Goal: Find specific page/section: Find specific page/section

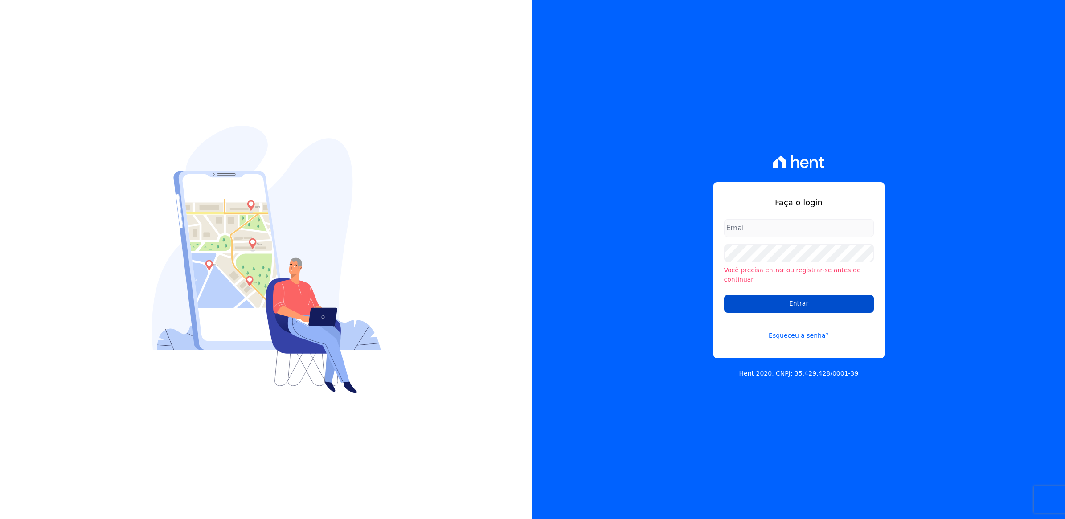
type input "[PERSON_NAME][EMAIL_ADDRESS][PERSON_NAME][DOMAIN_NAME]"
click at [783, 299] on input "Entrar" at bounding box center [799, 304] width 150 height 18
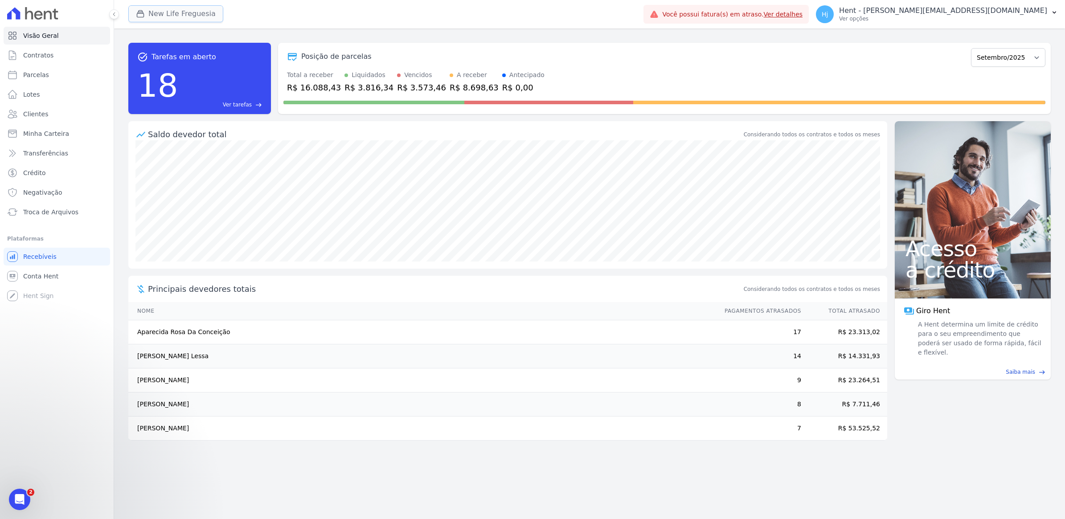
click at [178, 14] on button "New Life Freguesia" at bounding box center [175, 13] width 95 height 17
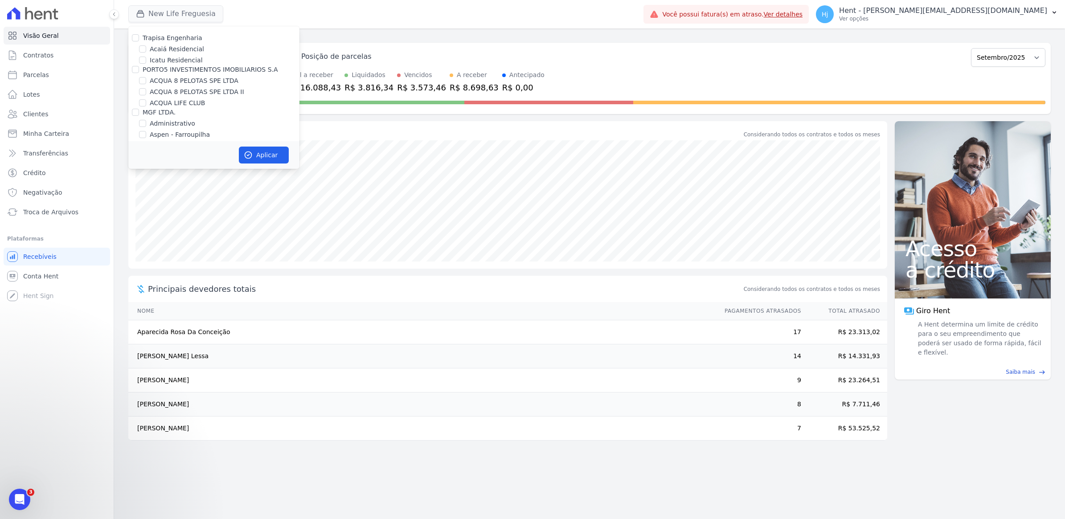
scroll to position [3587, 0]
click at [142, 185] on input "Mugango - Viva Iguaçu" at bounding box center [142, 188] width 7 height 7
checkbox input "true"
click at [255, 152] on button "Aplicar" at bounding box center [264, 155] width 50 height 17
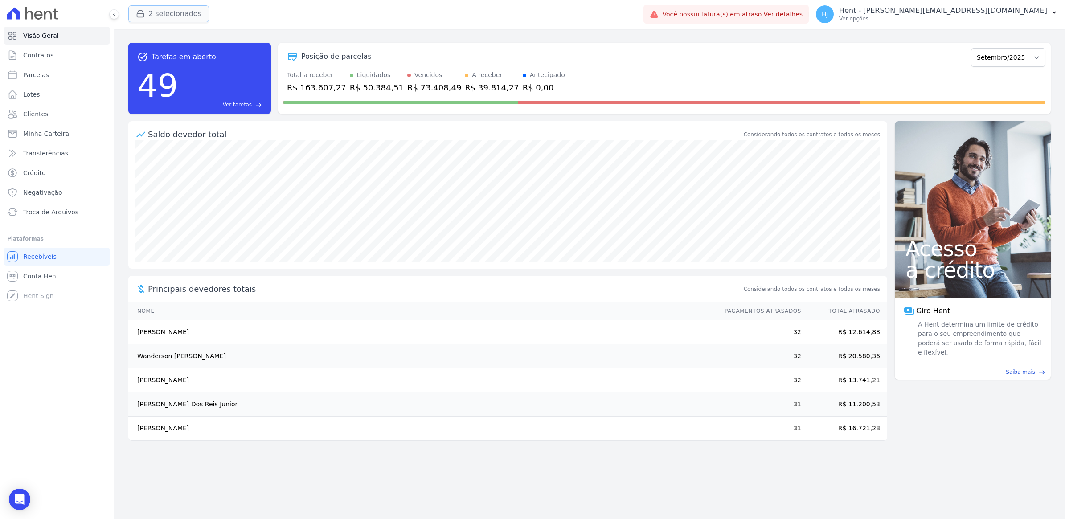
click at [165, 15] on button "2 selecionados" at bounding box center [168, 13] width 81 height 17
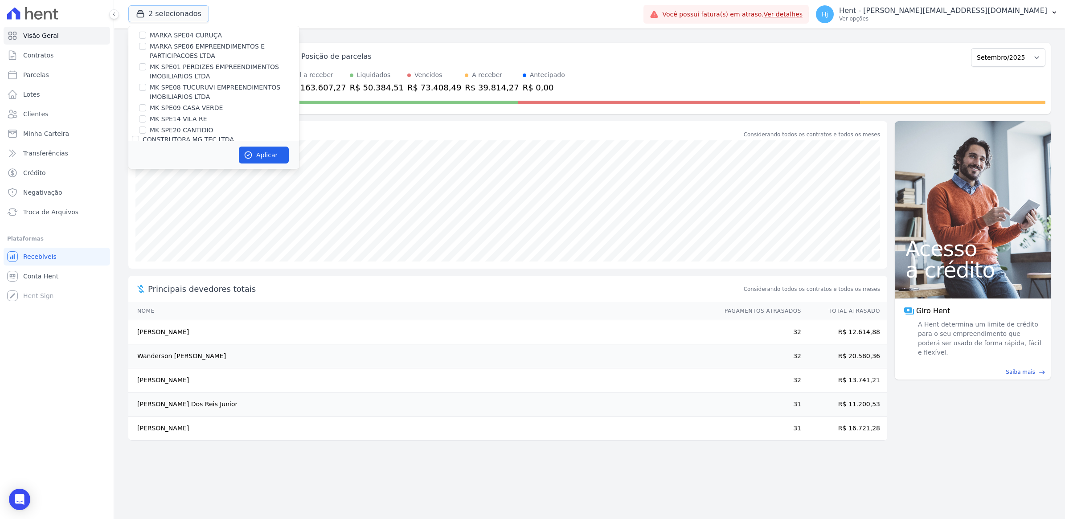
scroll to position [3956, 0]
click at [143, 226] on input "New Life Freguesia" at bounding box center [142, 229] width 7 height 7
checkbox input "false"
click at [252, 151] on icon "button" at bounding box center [248, 155] width 9 height 9
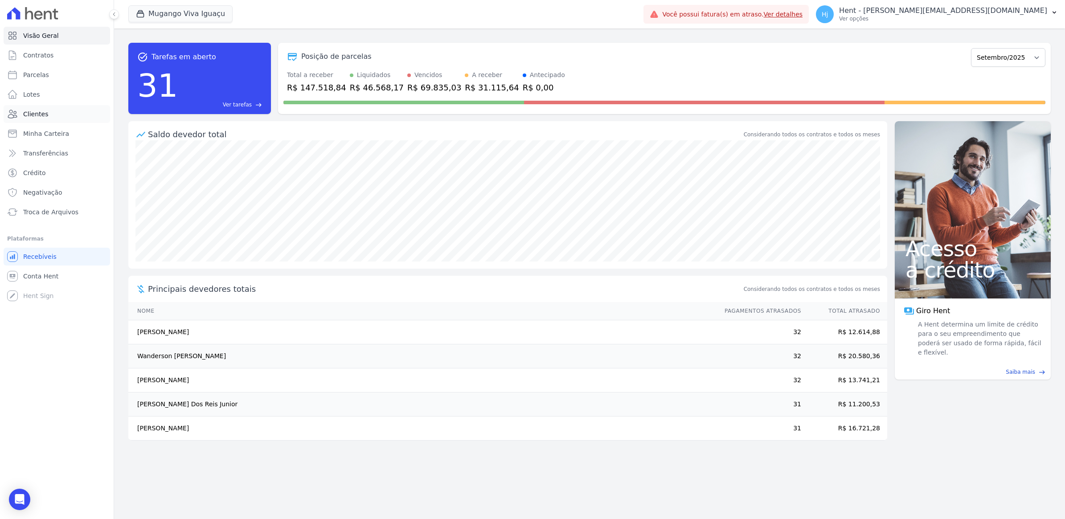
click at [36, 113] on span "Clientes" at bounding box center [35, 114] width 25 height 9
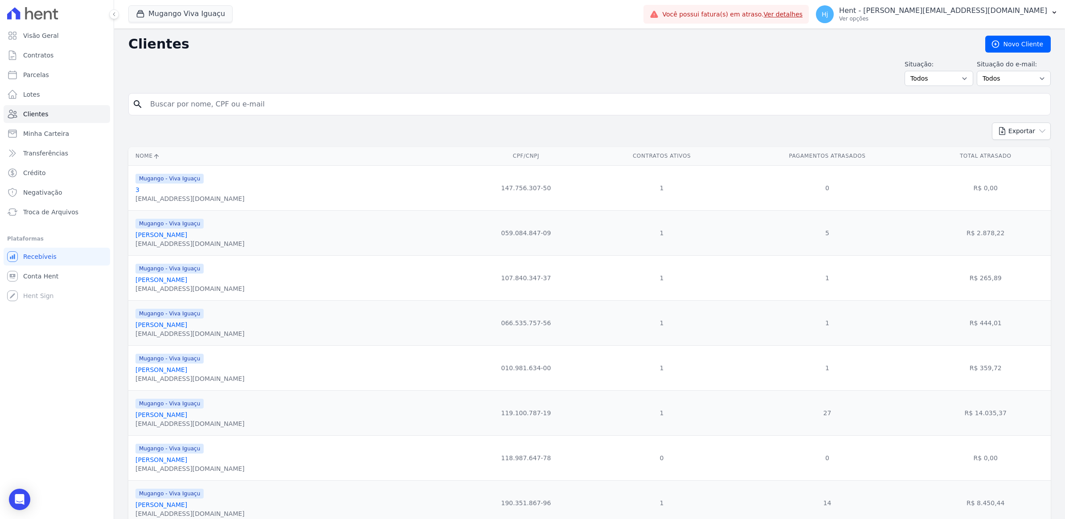
click at [200, 106] on input "search" at bounding box center [596, 104] width 902 height 18
paste input "[PERSON_NAME]"
type input "[PERSON_NAME]"
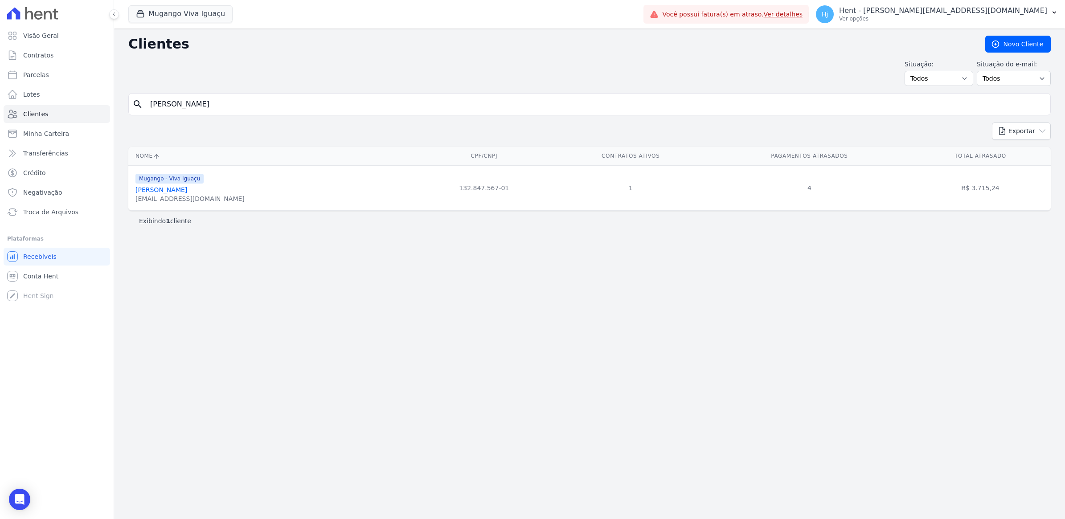
drag, startPoint x: 173, startPoint y: 193, endPoint x: 179, endPoint y: 189, distance: 7.2
click at [173, 193] on link "[PERSON_NAME]" at bounding box center [162, 189] width 52 height 7
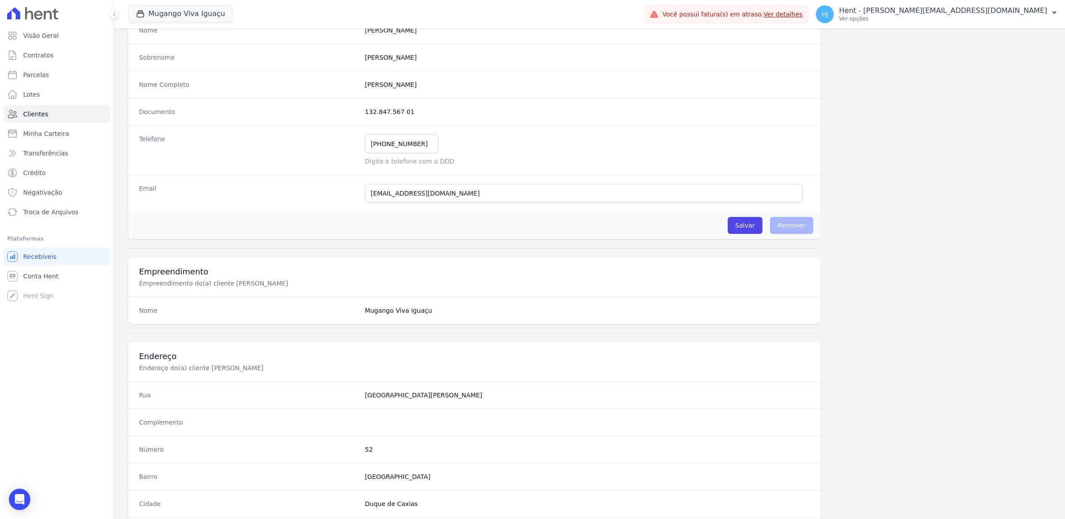
scroll to position [317, 0]
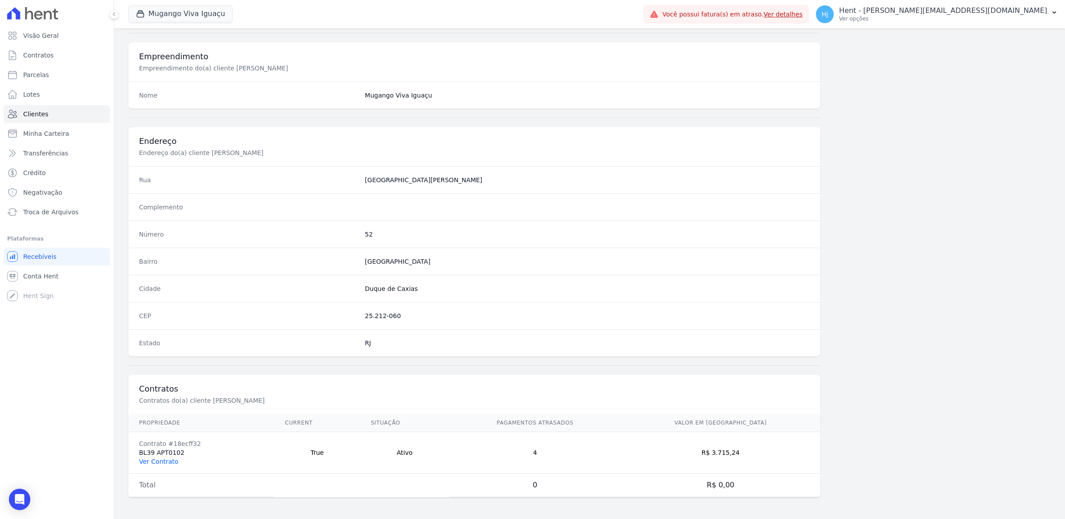
click at [168, 462] on link "Ver Contrato" at bounding box center [158, 461] width 39 height 7
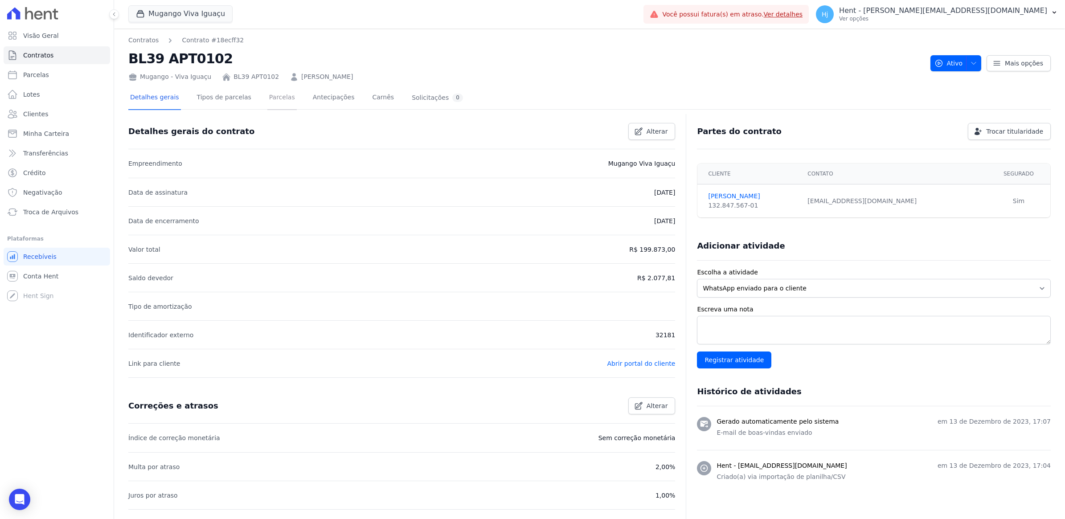
click at [268, 96] on link "Parcelas" at bounding box center [281, 98] width 29 height 24
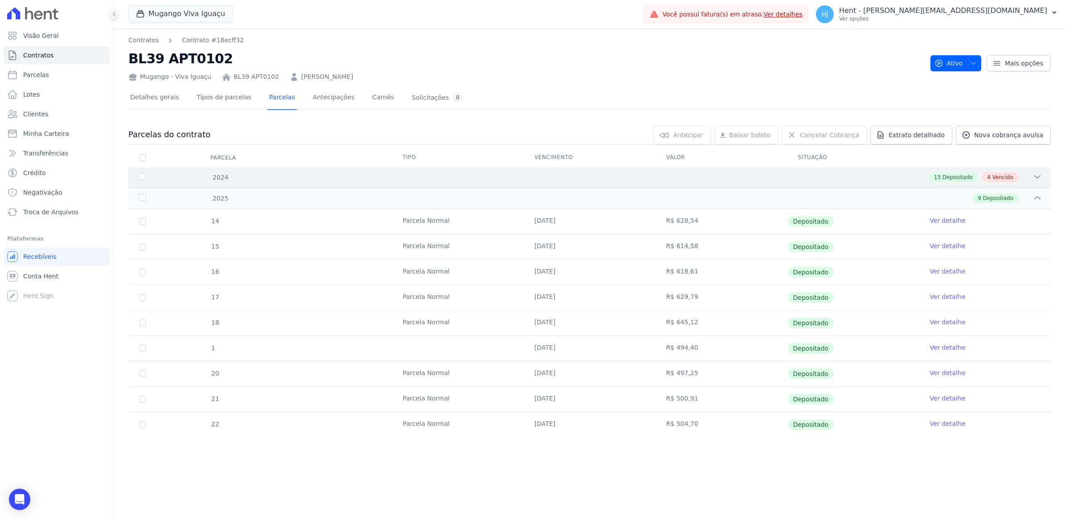
click at [995, 175] on span "Vencido" at bounding box center [1003, 177] width 21 height 8
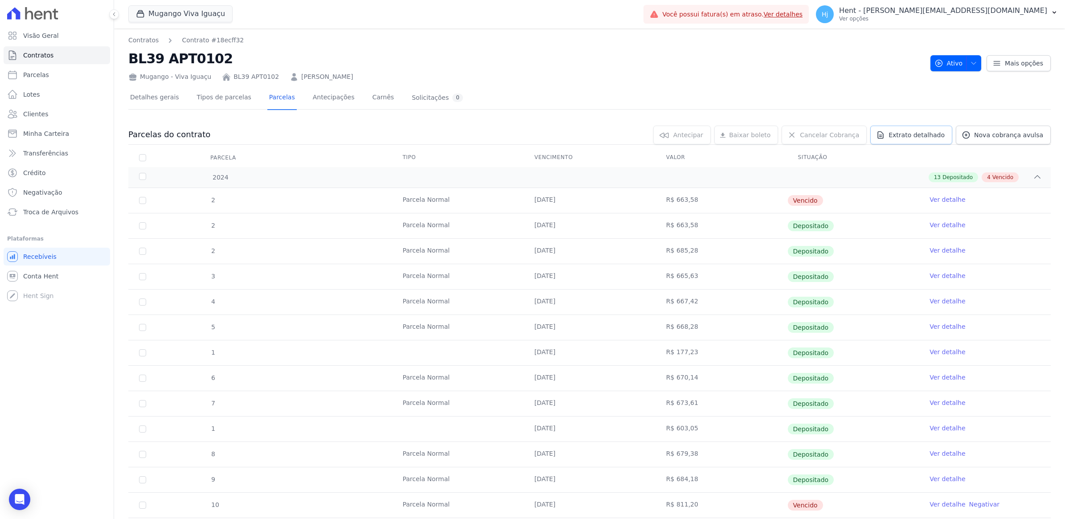
click at [914, 132] on span "Extrato detalhado" at bounding box center [917, 135] width 56 height 9
click at [1027, 134] on span "Exportar PDF" at bounding box center [1036, 135] width 47 height 9
click at [30, 114] on span "Clientes" at bounding box center [35, 114] width 25 height 9
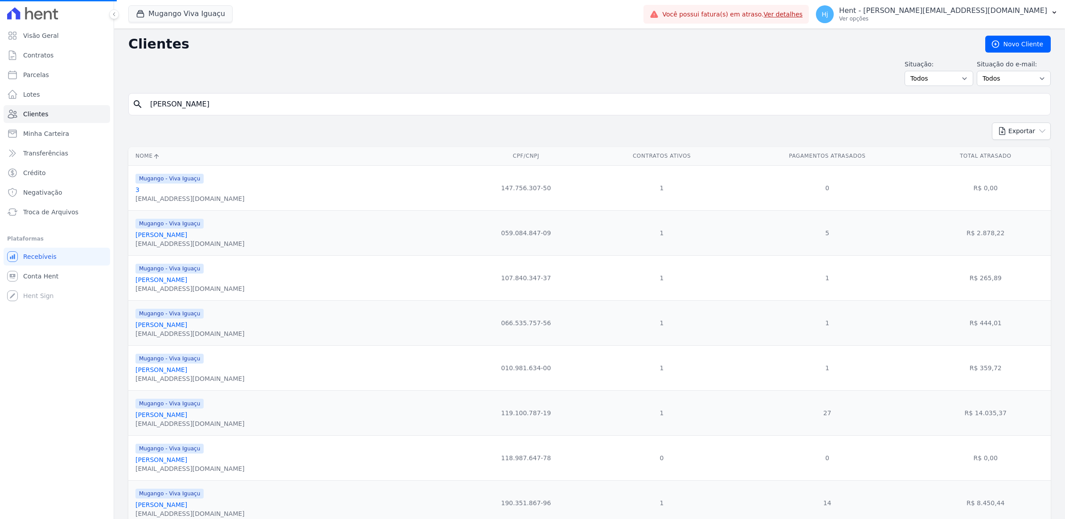
click at [194, 105] on input "[PERSON_NAME]" at bounding box center [596, 104] width 902 height 18
click at [194, 105] on input "search" at bounding box center [596, 104] width 902 height 18
paste input "[PERSON_NAME]"
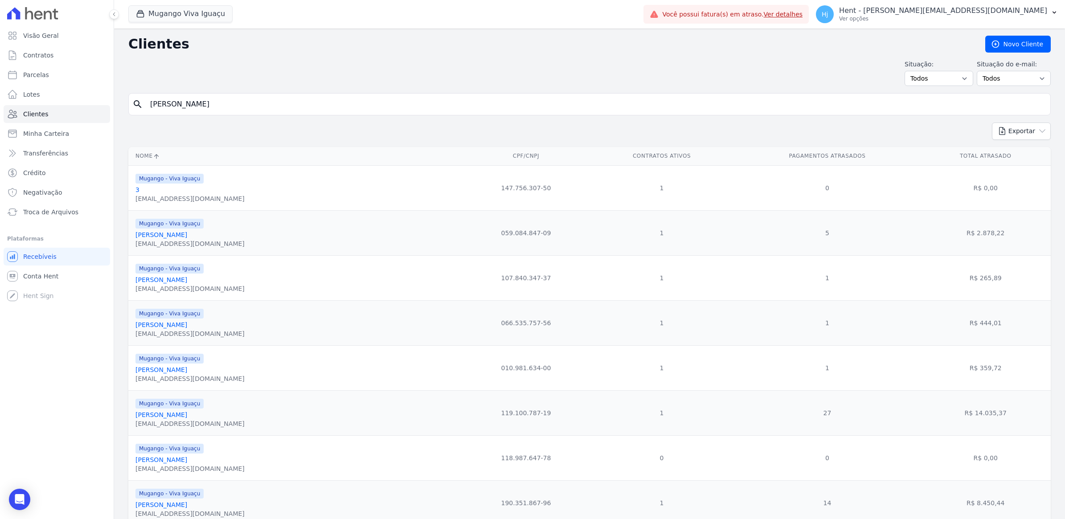
type input "[PERSON_NAME]"
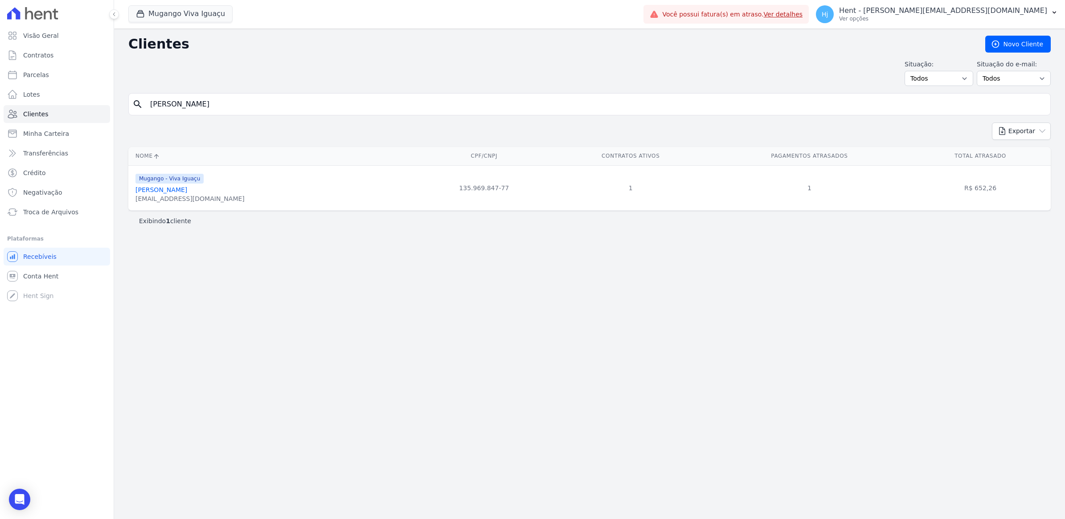
click at [181, 189] on link "[PERSON_NAME]" at bounding box center [162, 189] width 52 height 7
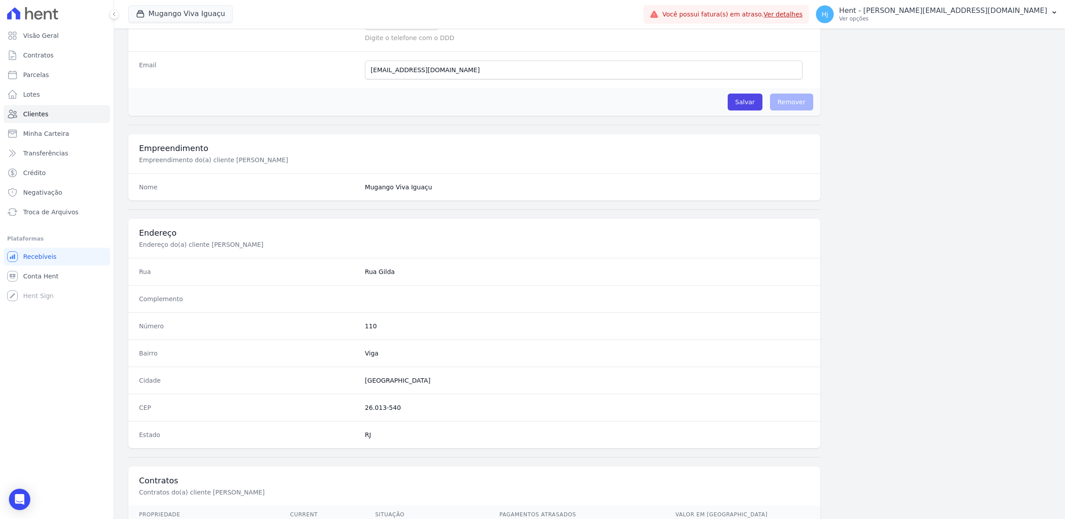
scroll to position [317, 0]
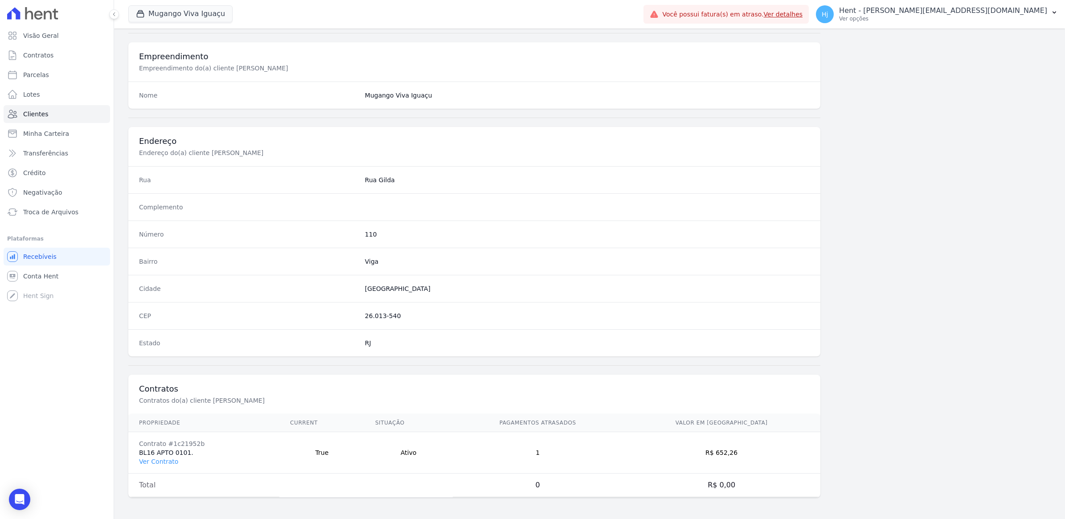
click at [157, 453] on td "Contrato #1c21952b BL16 APTO 0101. Ver Contrato" at bounding box center [203, 452] width 151 height 41
click at [157, 462] on link "Ver Contrato" at bounding box center [158, 461] width 39 height 7
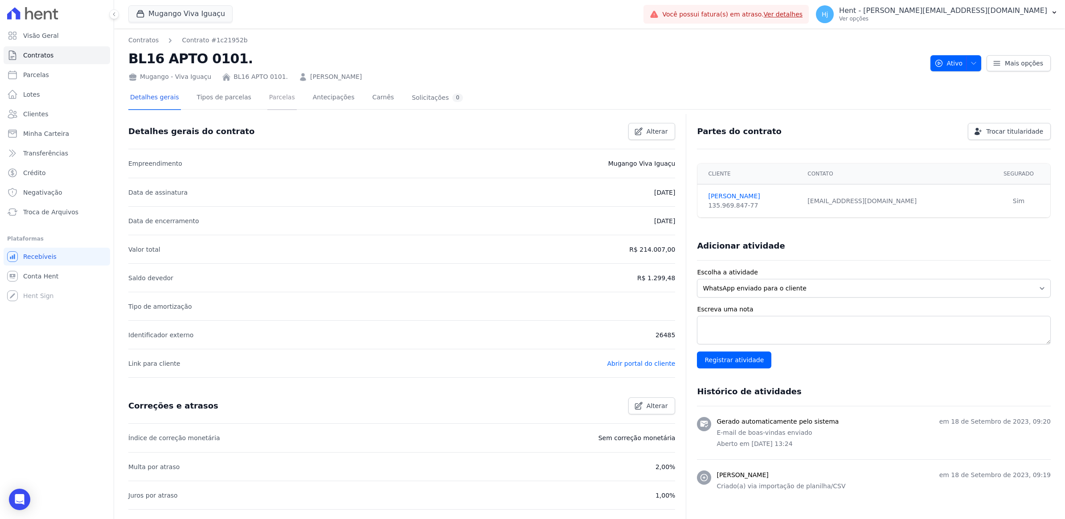
click at [273, 96] on link "Parcelas" at bounding box center [281, 98] width 29 height 24
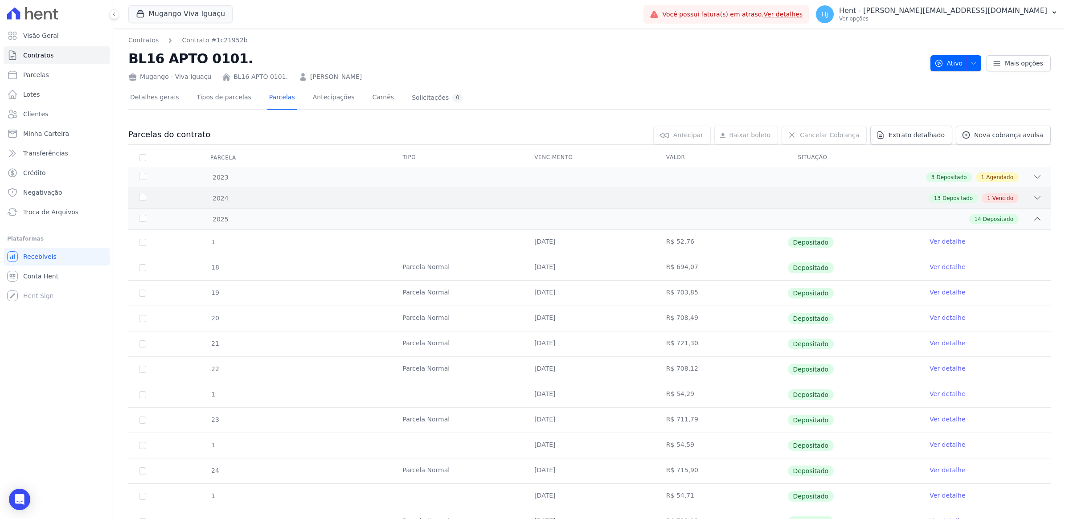
click at [1002, 197] on span "Vencido" at bounding box center [1003, 198] width 21 height 8
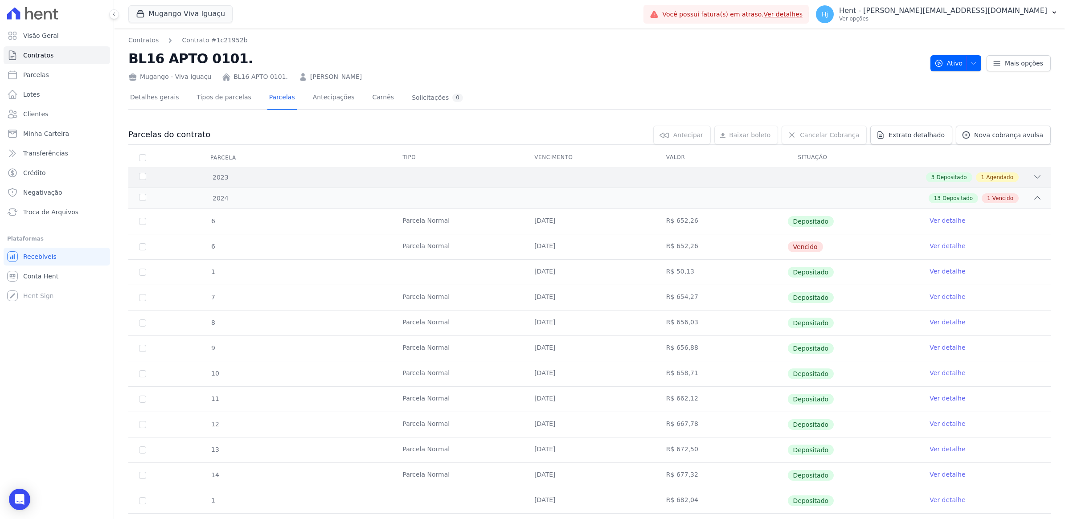
click at [1033, 175] on div "2023 3 Depositado 1 Agendado" at bounding box center [589, 177] width 923 height 21
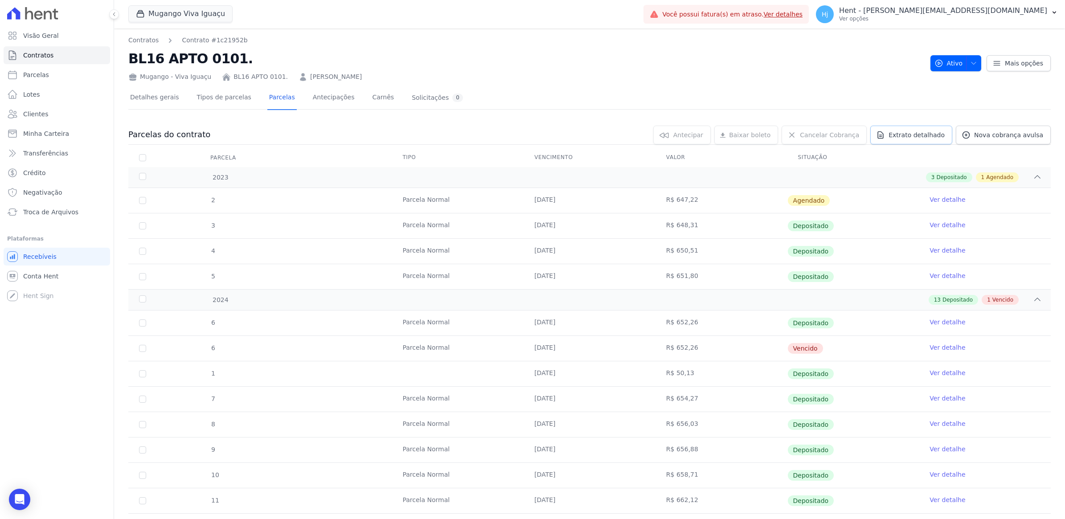
click at [920, 134] on span "Extrato detalhado" at bounding box center [917, 135] width 56 height 9
click at [1029, 133] on span "Exportar PDF" at bounding box center [1036, 135] width 47 height 9
